Goal: Task Accomplishment & Management: Use online tool/utility

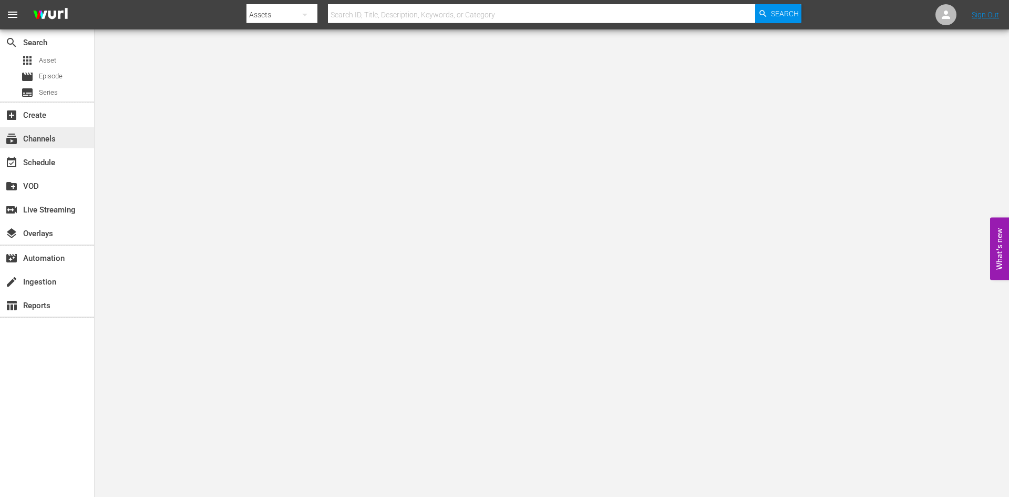
click at [55, 138] on div "subscriptions Channels" at bounding box center [29, 136] width 59 height 9
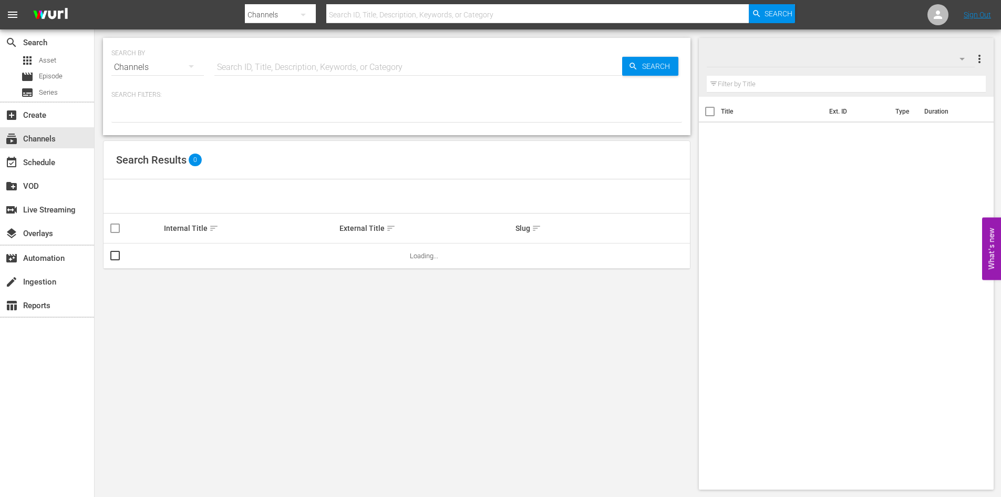
click at [387, 16] on input "text" at bounding box center [537, 14] width 423 height 25
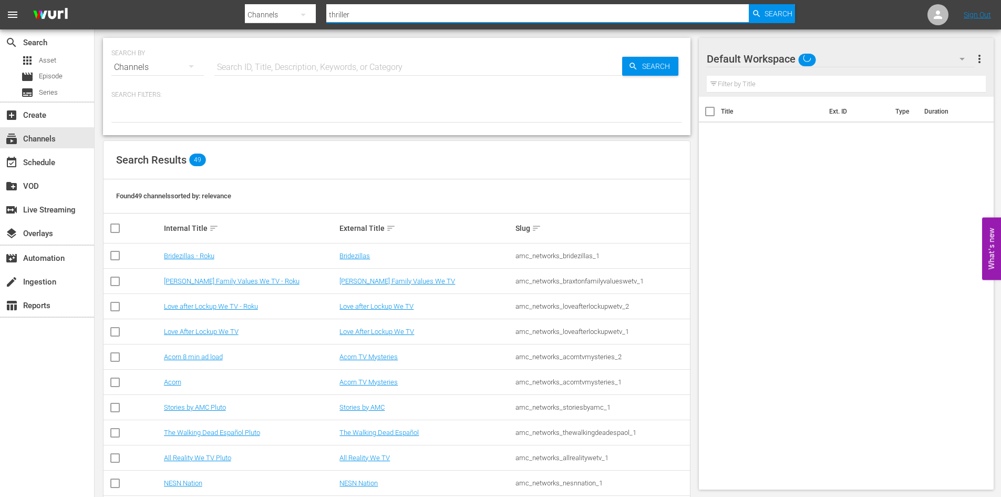
type input "thrillers"
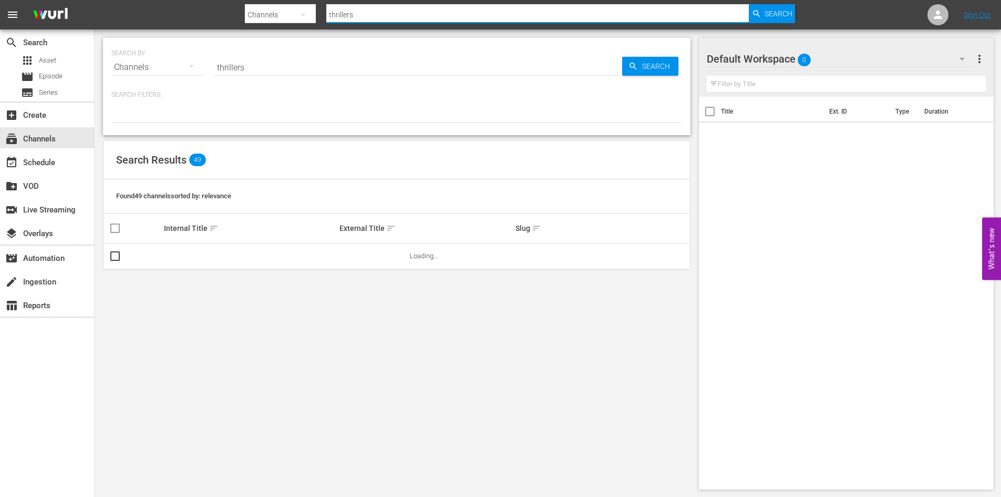
type input "thrillers"
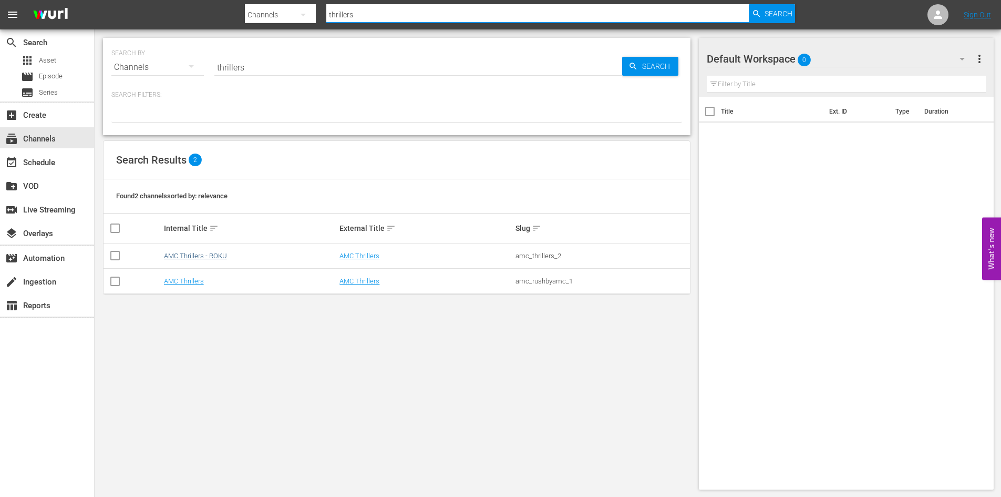
type input "thrillers"
click at [189, 253] on link "AMC Thrillers - ROKU" at bounding box center [195, 256] width 63 height 8
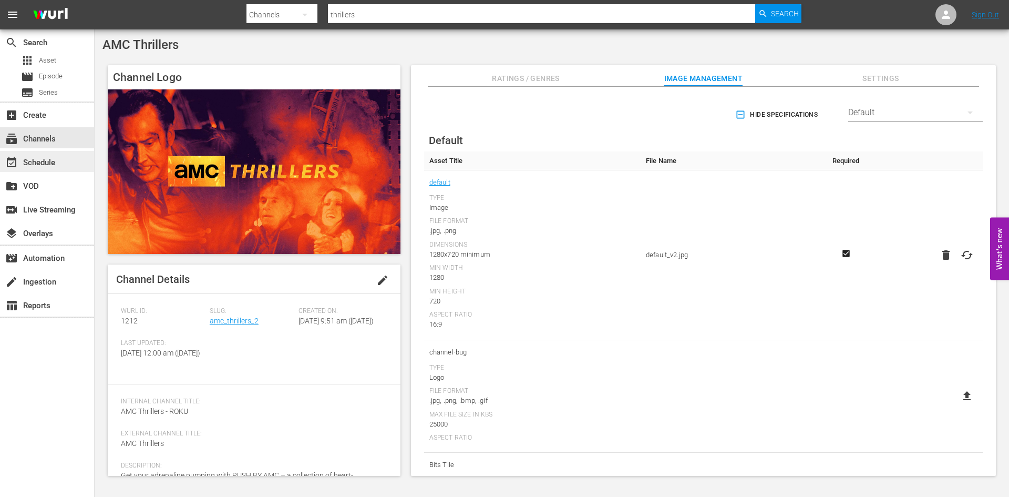
click at [46, 166] on div "event_available Schedule" at bounding box center [29, 160] width 59 height 9
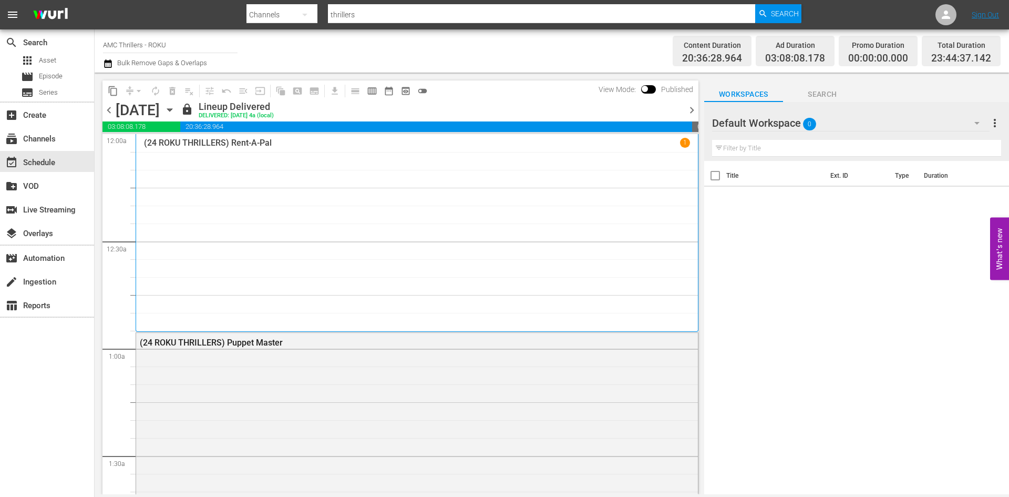
click at [175, 112] on icon "button" at bounding box center [170, 110] width 12 height 12
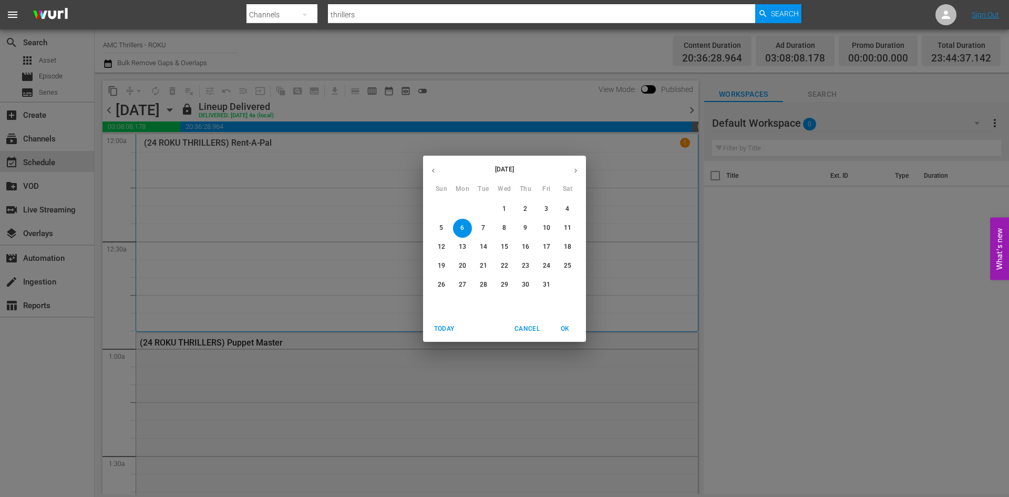
click at [550, 281] on p "31" at bounding box center [546, 284] width 7 height 9
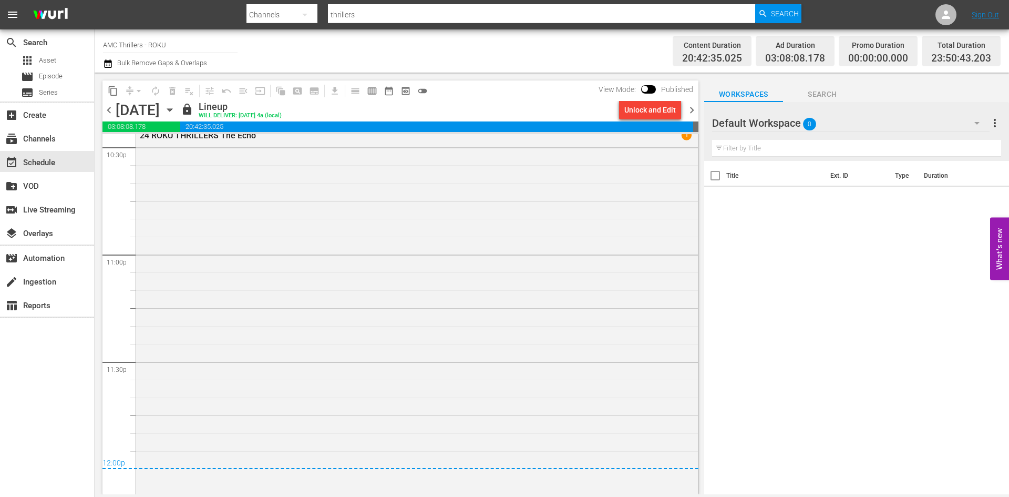
scroll to position [4835, 0]
